Goal: Check status

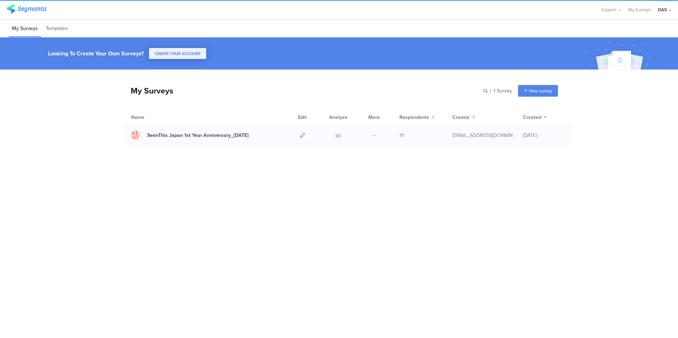
click at [404, 140] on div "SeenThis Japan 1st Year Anniversary_9/10/2025 19" at bounding box center [348, 135] width 449 height 18
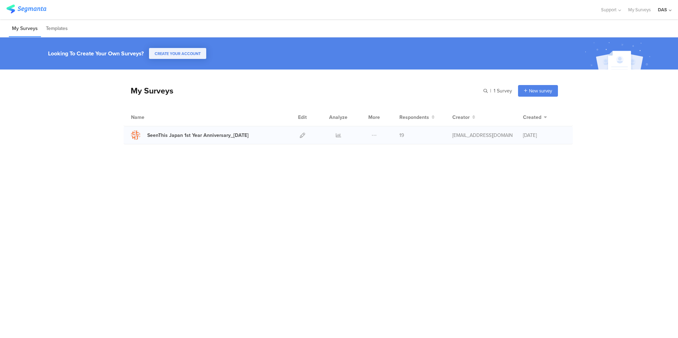
click at [401, 138] on span "19" at bounding box center [401, 135] width 5 height 7
click at [338, 133] on icon at bounding box center [338, 135] width 5 height 5
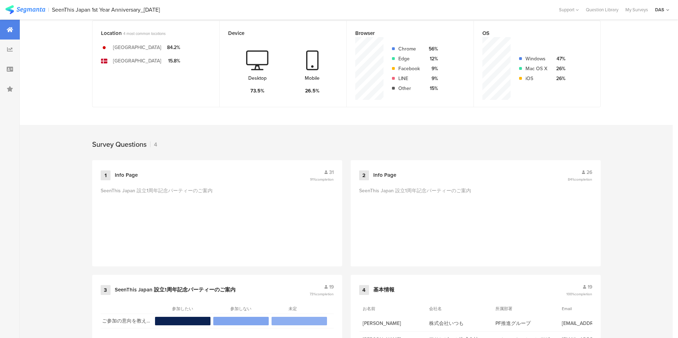
scroll to position [236, 0]
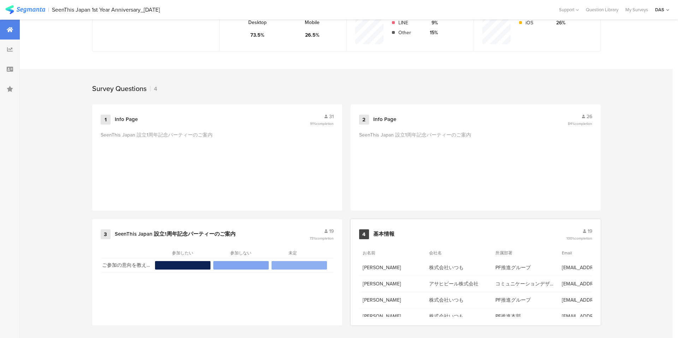
click at [588, 232] on span "19" at bounding box center [590, 231] width 5 height 7
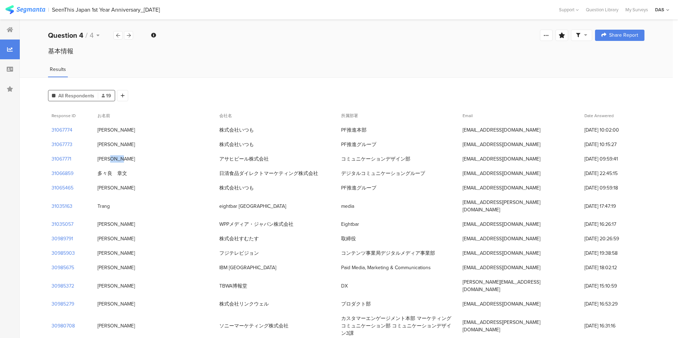
drag, startPoint x: 115, startPoint y: 160, endPoint x: 94, endPoint y: 160, distance: 21.2
click at [94, 160] on div "[PERSON_NAME]" at bounding box center [155, 159] width 122 height 14
